Goal: Task Accomplishment & Management: Use online tool/utility

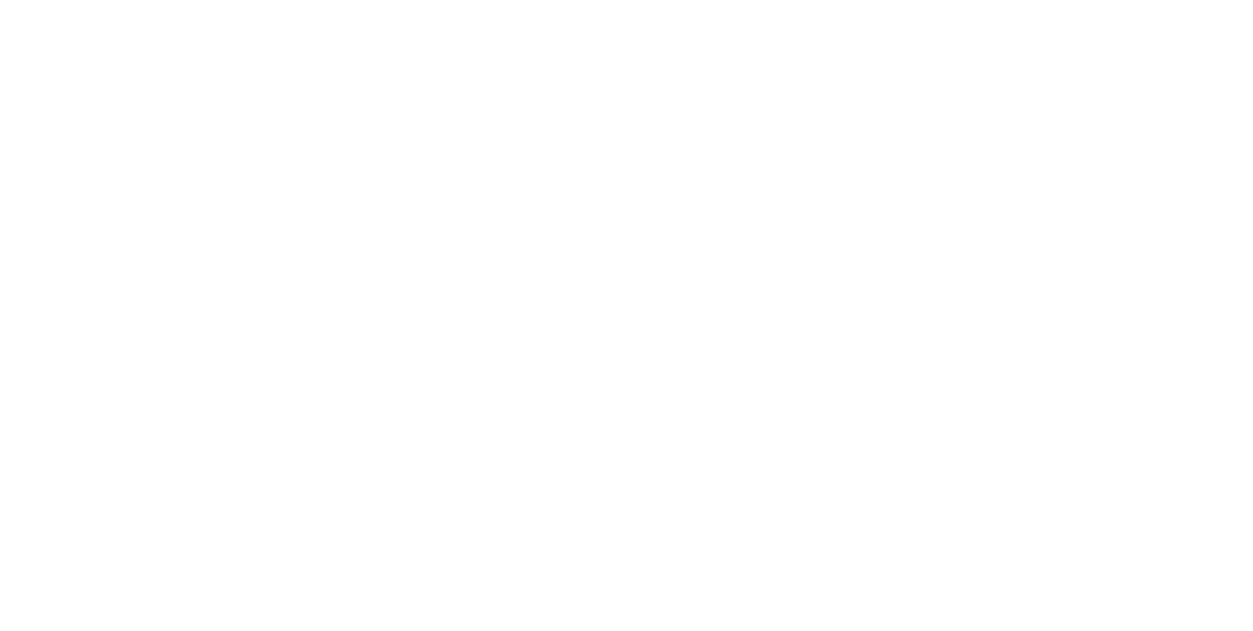
scroll to position [916, 0]
click at [1048, 120] on button "Close" at bounding box center [1011, 108] width 71 height 31
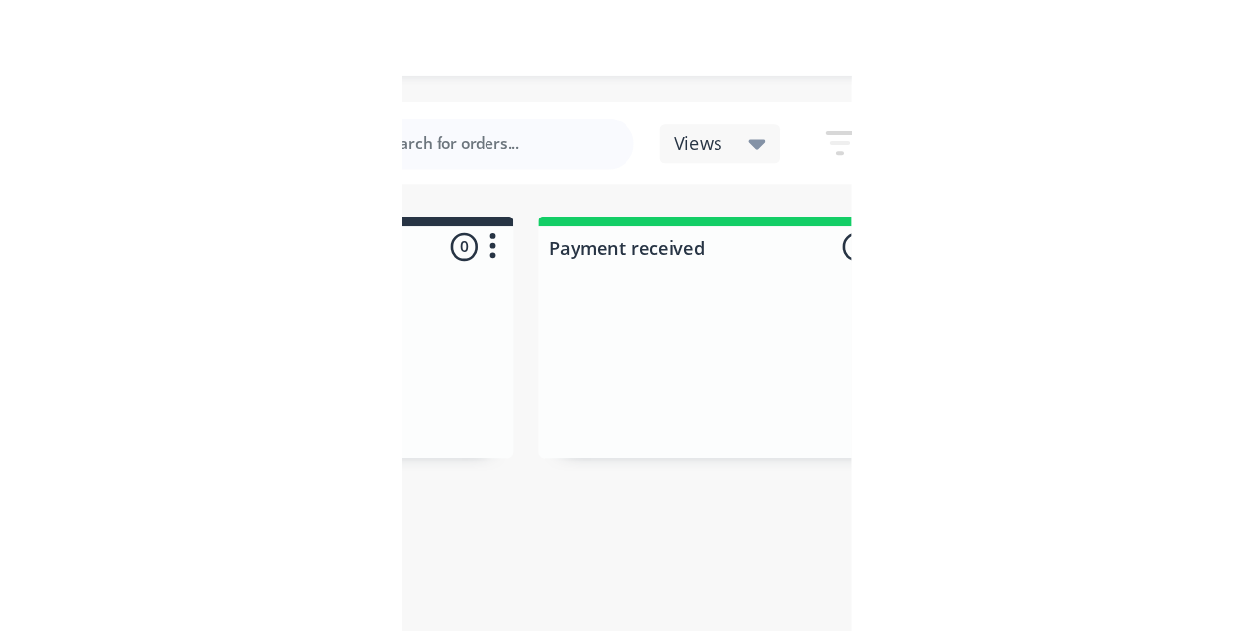
scroll to position [0, 0]
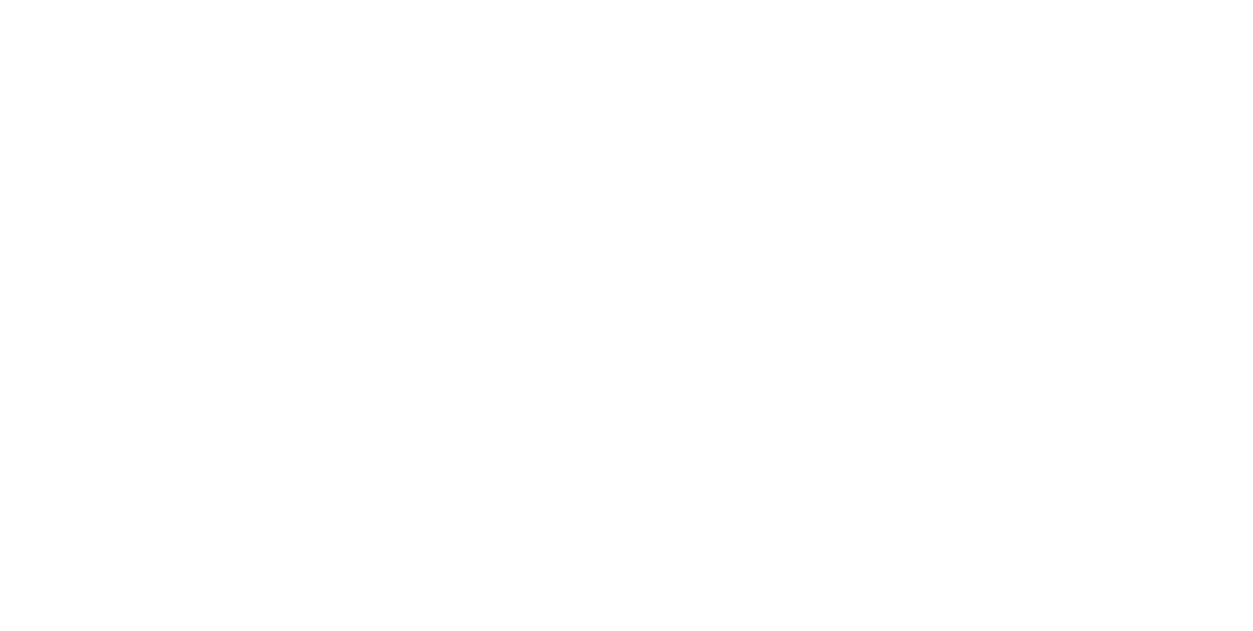
scroll to position [773, 0]
click at [205, 179] on div "Collaborate" at bounding box center [165, 172] width 77 height 18
